Goal: Find specific page/section: Find specific page/section

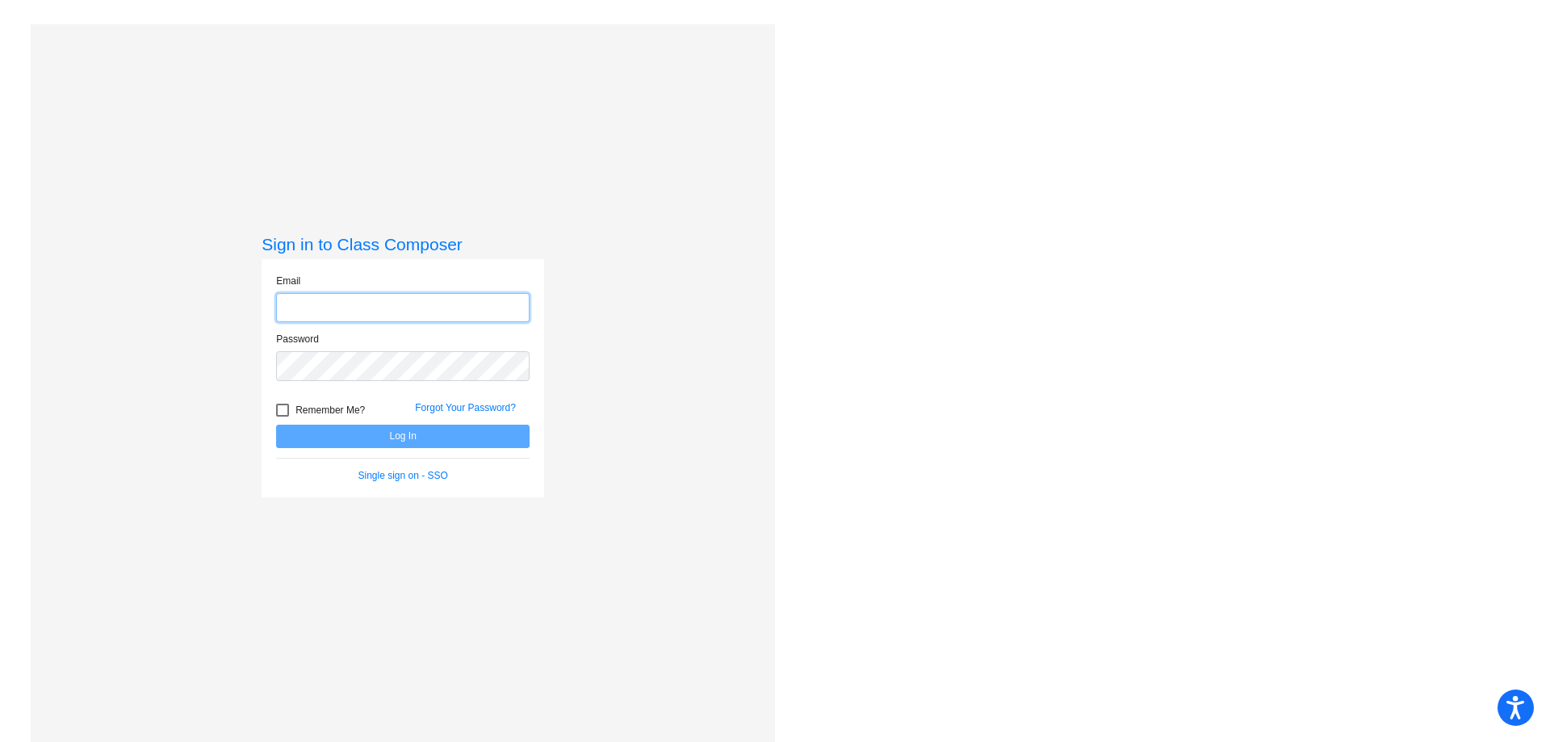
type input "[EMAIL_ADDRESS][DOMAIN_NAME]"
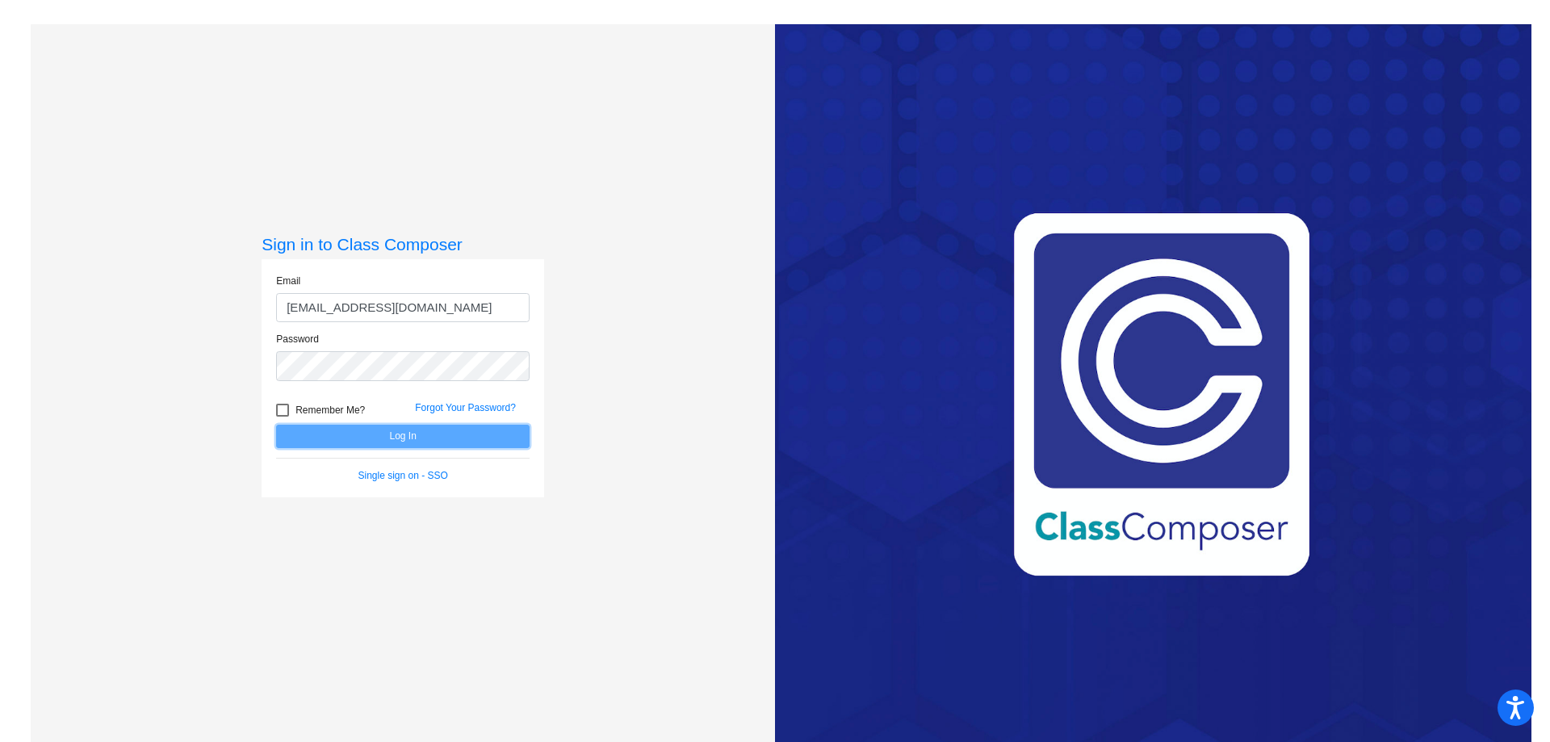
click at [299, 445] on button "Log In" at bounding box center [402, 436] width 253 height 23
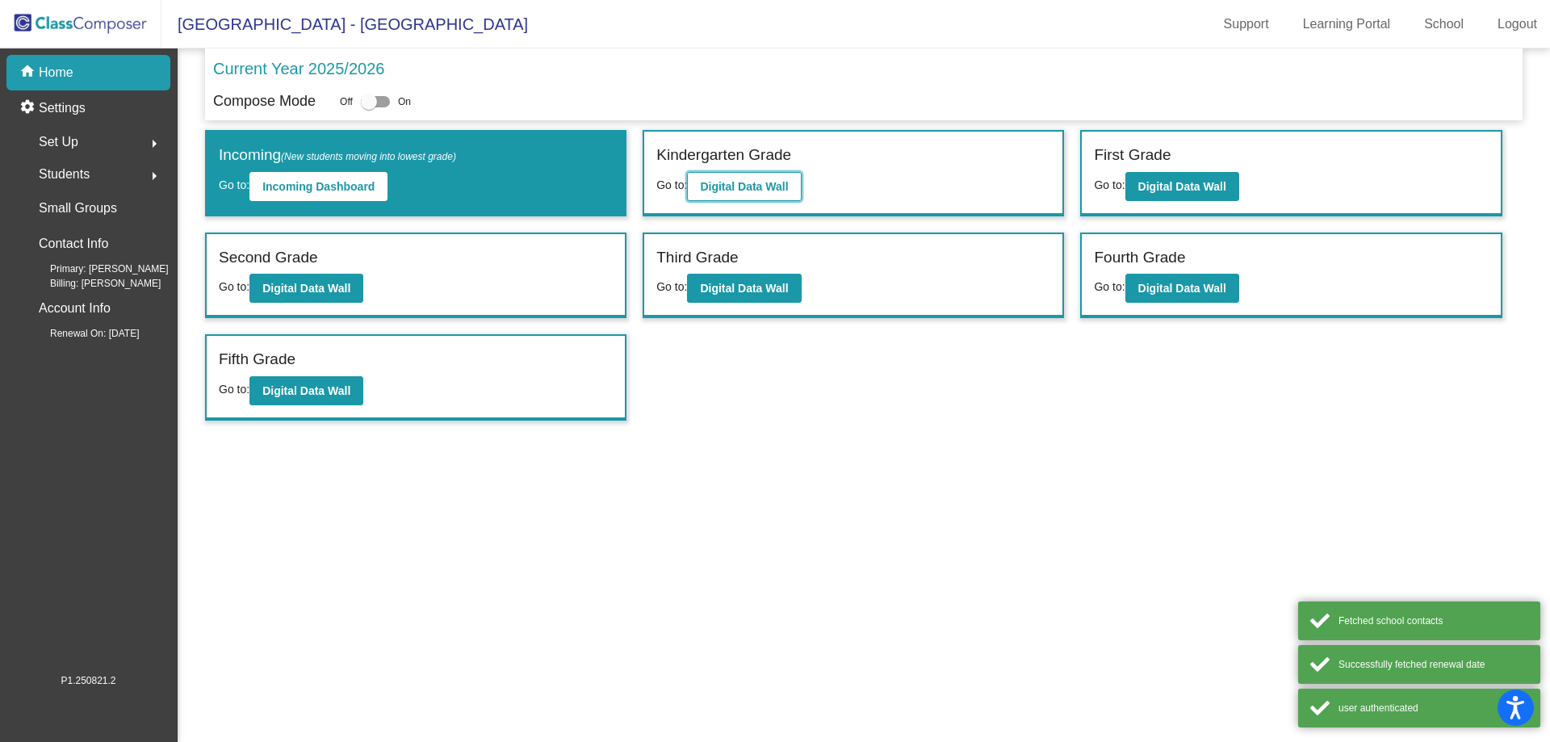
click at [744, 180] on b "Digital Data Wall" at bounding box center [744, 186] width 88 height 13
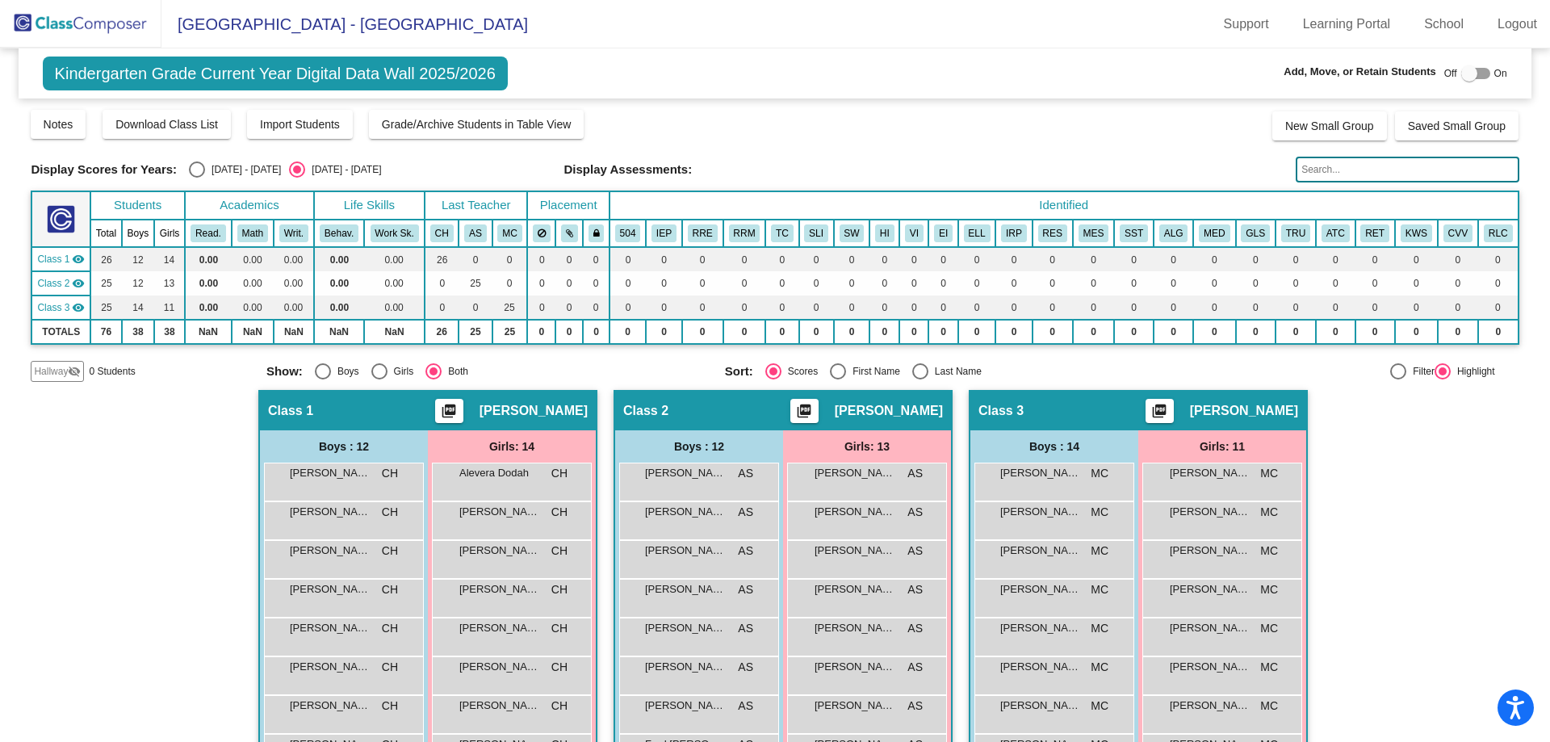
click at [43, 9] on img at bounding box center [80, 24] width 161 height 48
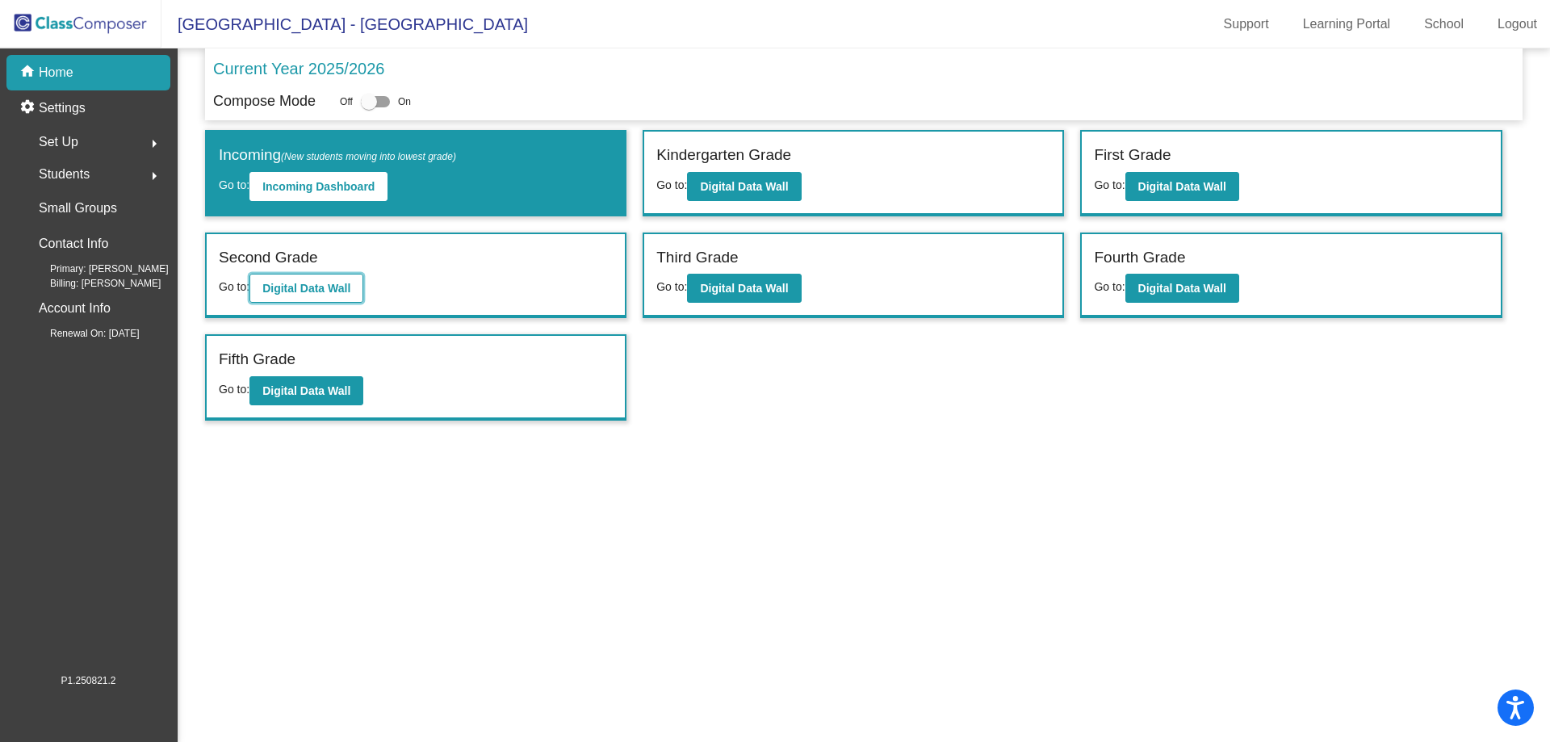
click at [304, 296] on button "Digital Data Wall" at bounding box center [306, 288] width 114 height 29
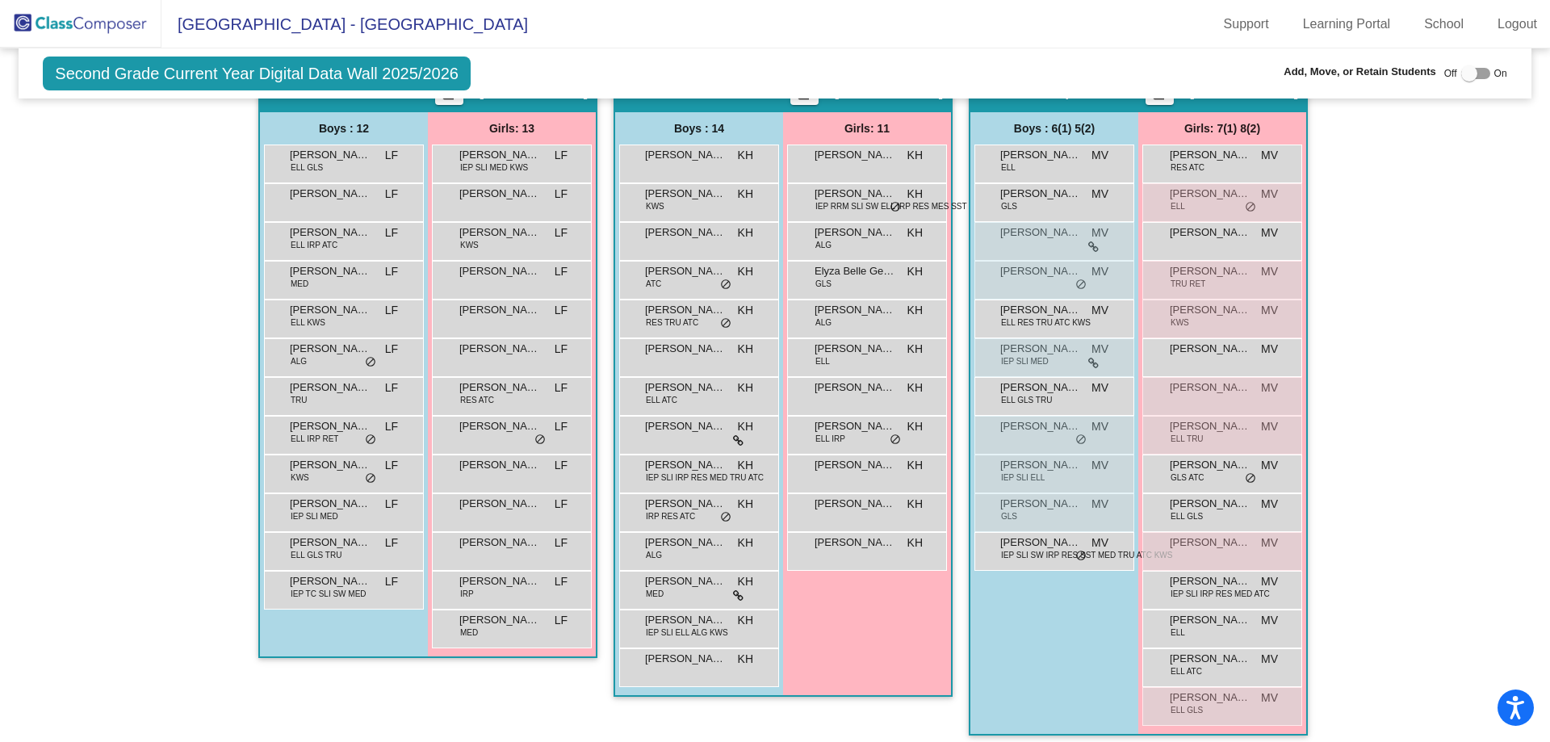
scroll to position [328, 0]
